Goal: Task Accomplishment & Management: Use online tool/utility

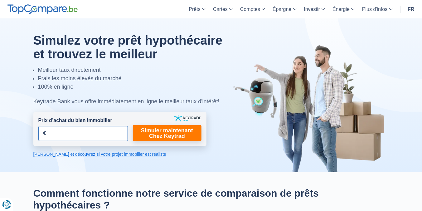
click at [79, 137] on input "Prix d’achat du bien immobilier" at bounding box center [82, 133] width 89 height 15
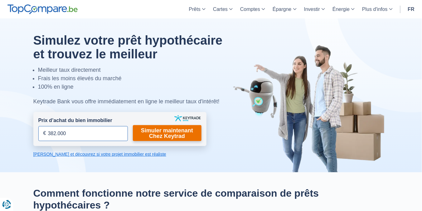
type input "382.000"
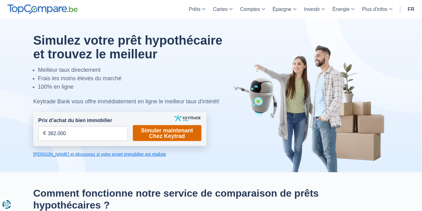
click at [169, 132] on link "Simuler maintenant Chez Keytrad" at bounding box center [167, 133] width 69 height 16
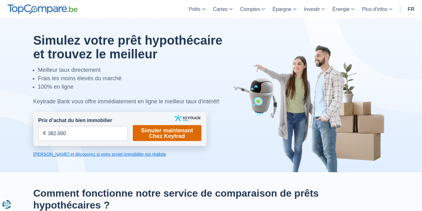
click at [167, 133] on link "Simuler maintenant Chez Keytrad" at bounding box center [167, 133] width 69 height 16
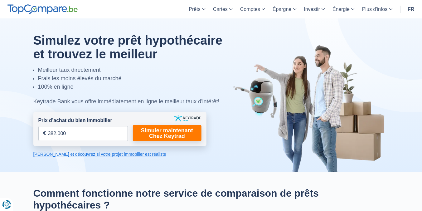
click at [113, 154] on link "Calculez et découvrez si votre projet immobilier est réaliste" at bounding box center [119, 154] width 173 height 6
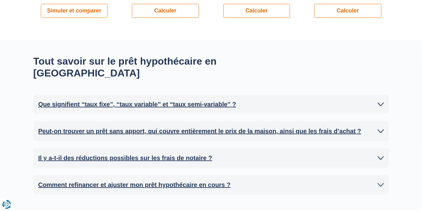
scroll to position [584, 0]
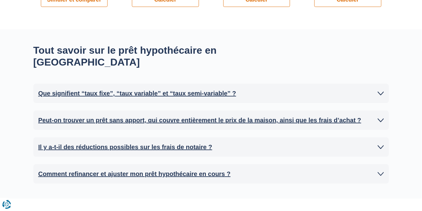
click at [136, 89] on h2 "Que signifient “taux fixe”, “taux variable” et “taux semi-variable” ?" at bounding box center [137, 93] width 198 height 9
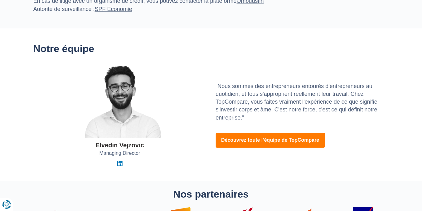
scroll to position [2195, 0]
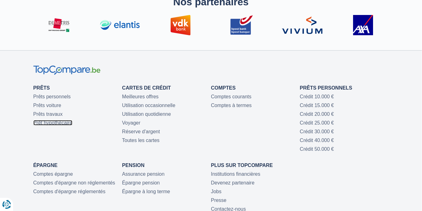
click at [54, 120] on link "Prêt hypothécaire" at bounding box center [52, 122] width 39 height 5
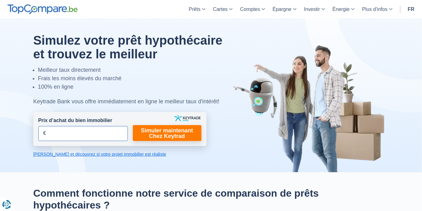
click at [60, 137] on input "Prix d’achat du bien immobilier" at bounding box center [82, 133] width 89 height 15
click at [67, 136] on input "Prix d’achat du bien immobilier" at bounding box center [82, 133] width 89 height 15
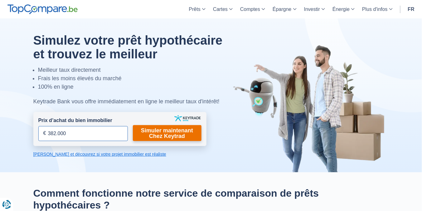
type input "382.000"
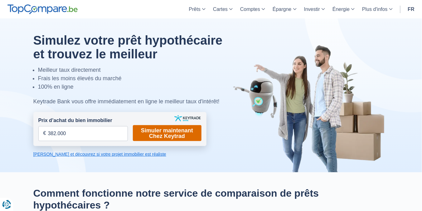
click at [167, 131] on link "Simuler maintenant Chez Keytrad" at bounding box center [167, 133] width 69 height 16
click at [169, 132] on link "Simuler maintenant Chez Keytrad" at bounding box center [167, 133] width 69 height 16
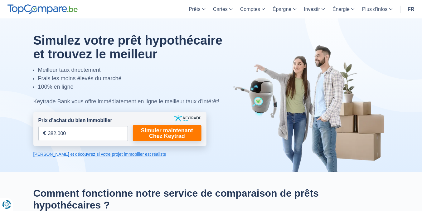
click at [127, 154] on link "Calculez et découvrez si votre projet immobilier est réaliste" at bounding box center [119, 154] width 173 height 6
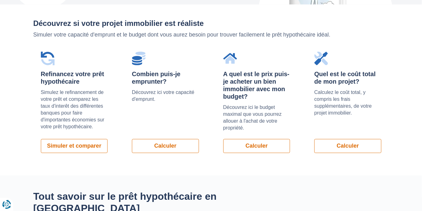
scroll to position [442, 0]
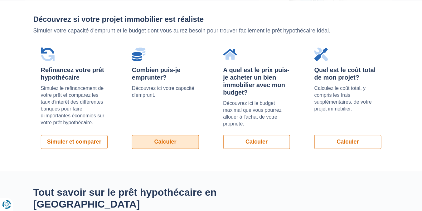
click at [161, 142] on link "Calculer" at bounding box center [165, 142] width 67 height 14
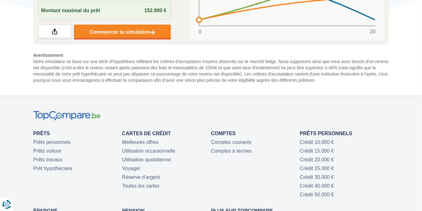
scroll to position [349, 0]
